Goal: Transaction & Acquisition: Purchase product/service

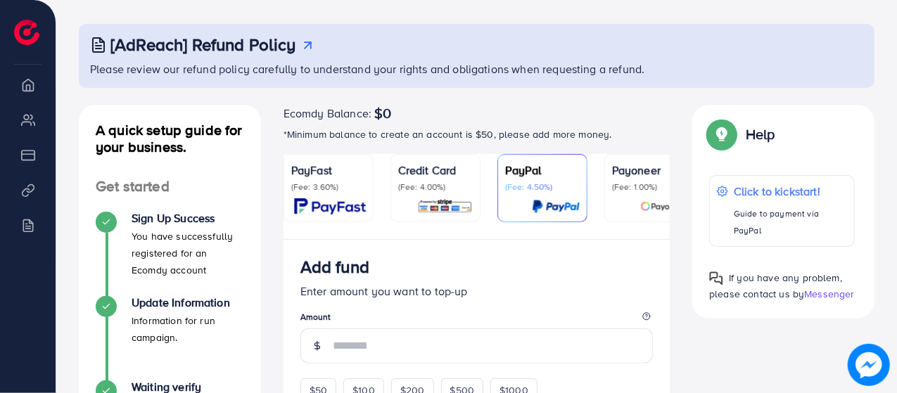
scroll to position [141, 0]
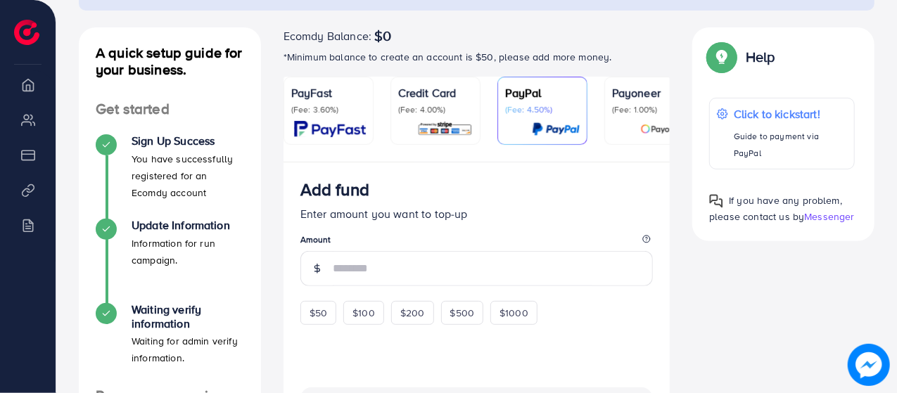
click at [423, 104] on p "(Fee: 4.00%)" at bounding box center [435, 109] width 75 height 11
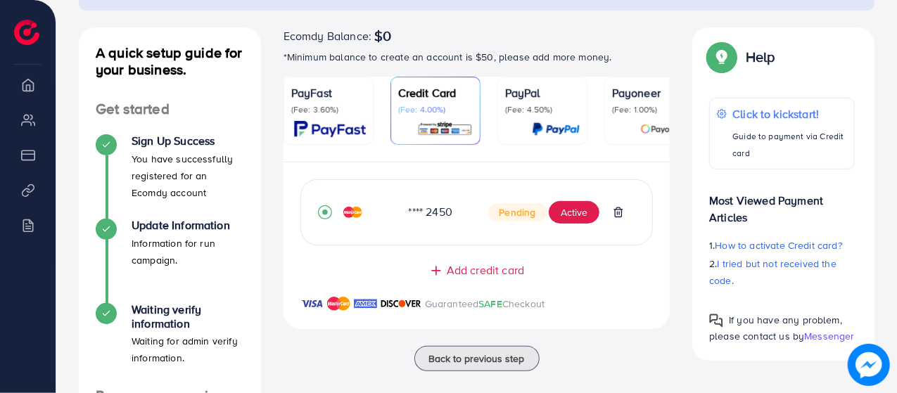
scroll to position [211, 0]
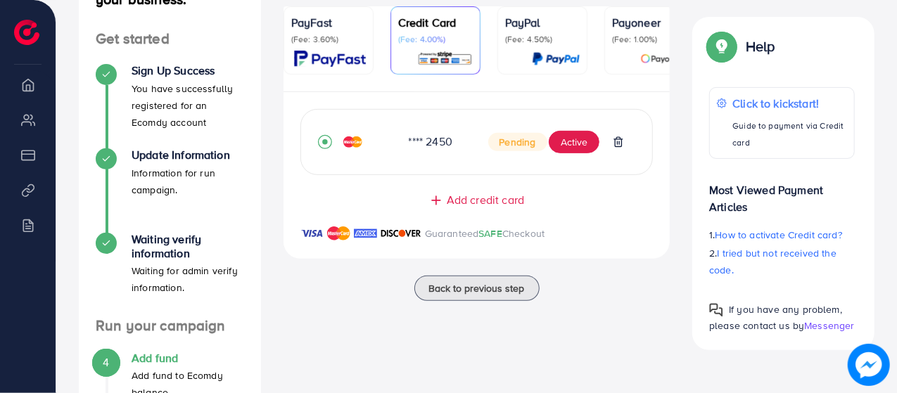
click at [505, 205] on span "Add credit card" at bounding box center [485, 200] width 77 height 16
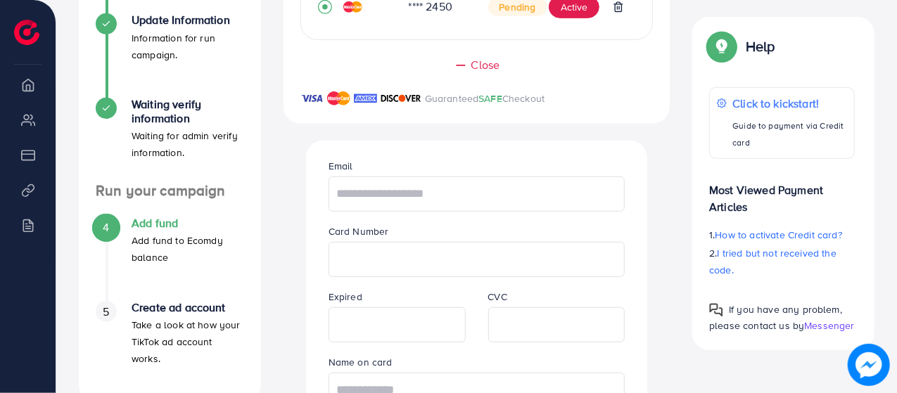
scroll to position [422, 0]
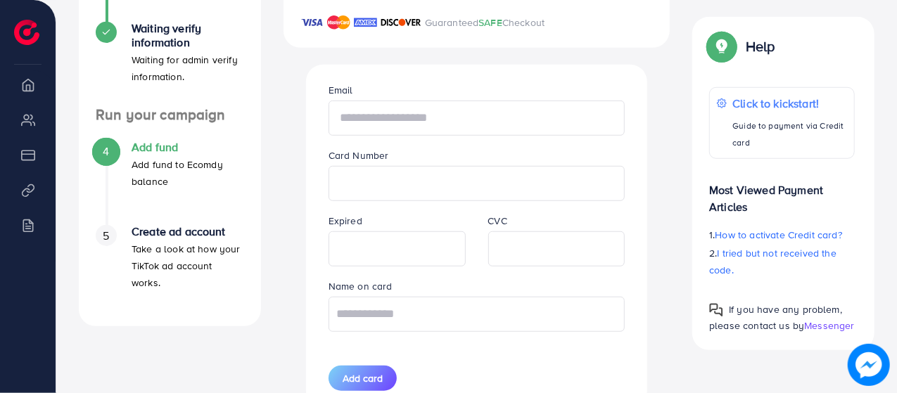
click at [419, 120] on input "text" at bounding box center [476, 118] width 297 height 35
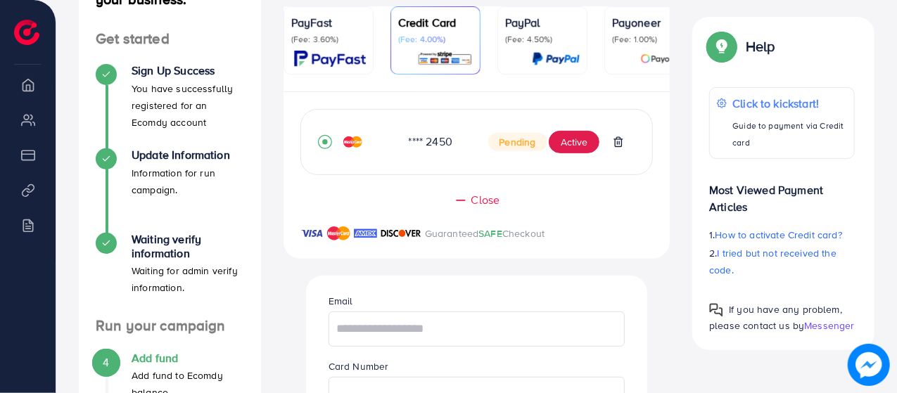
click at [445, 148] on div "**** 2450" at bounding box center [436, 142] width 79 height 16
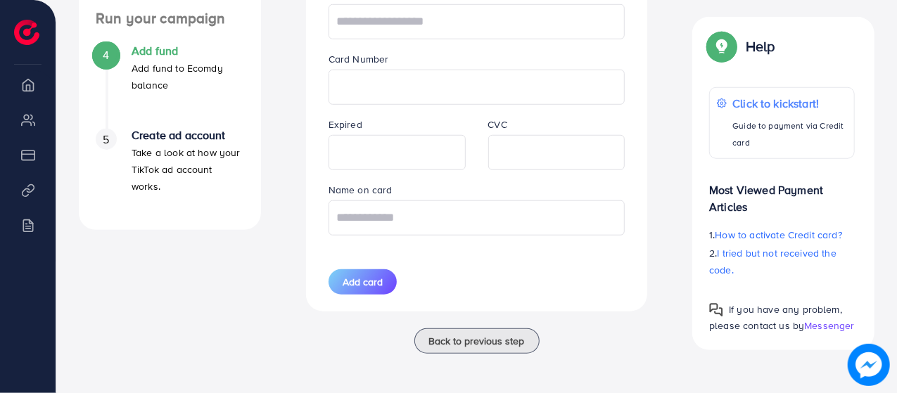
scroll to position [449, 0]
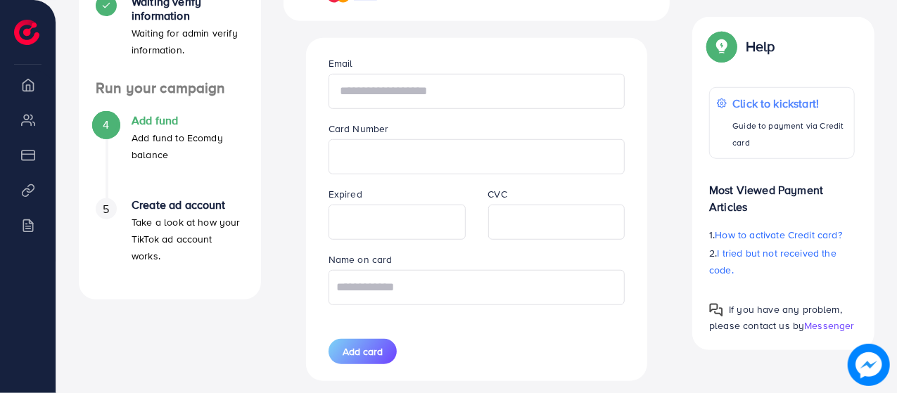
click at [378, 94] on input "text" at bounding box center [476, 91] width 297 height 35
